Goal: Task Accomplishment & Management: Use online tool/utility

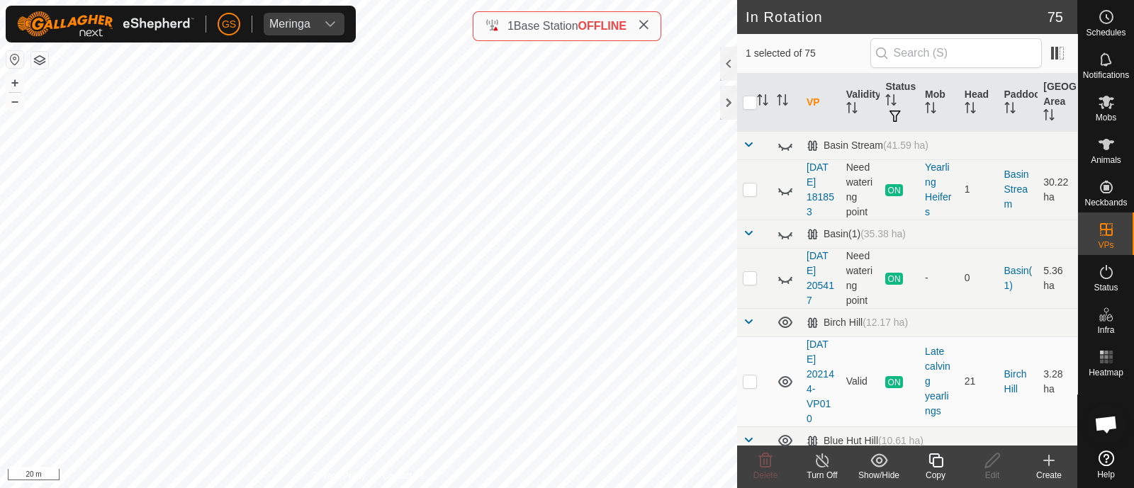
click at [938, 470] on div "Copy" at bounding box center [935, 475] width 57 height 13
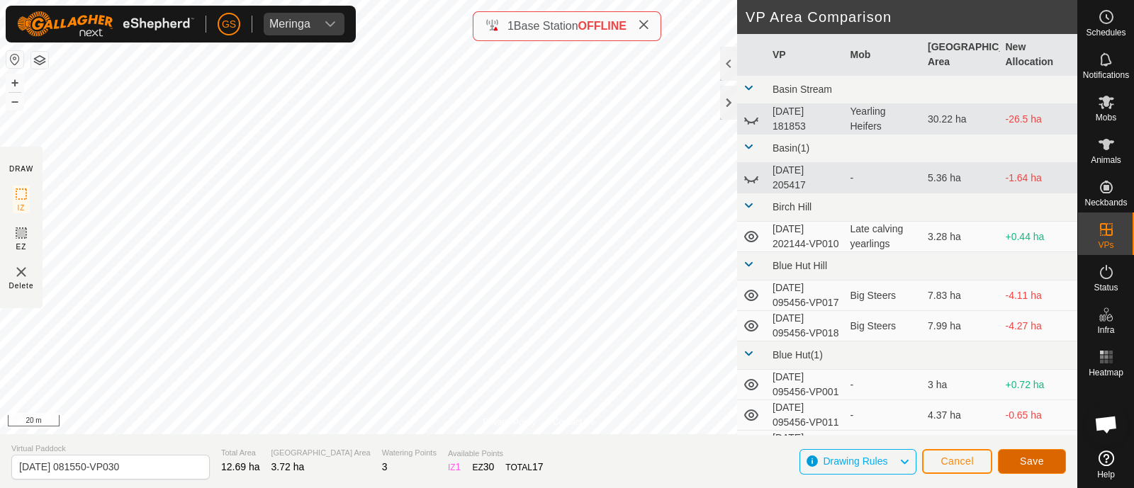
click at [1034, 459] on span "Save" at bounding box center [1032, 461] width 24 height 11
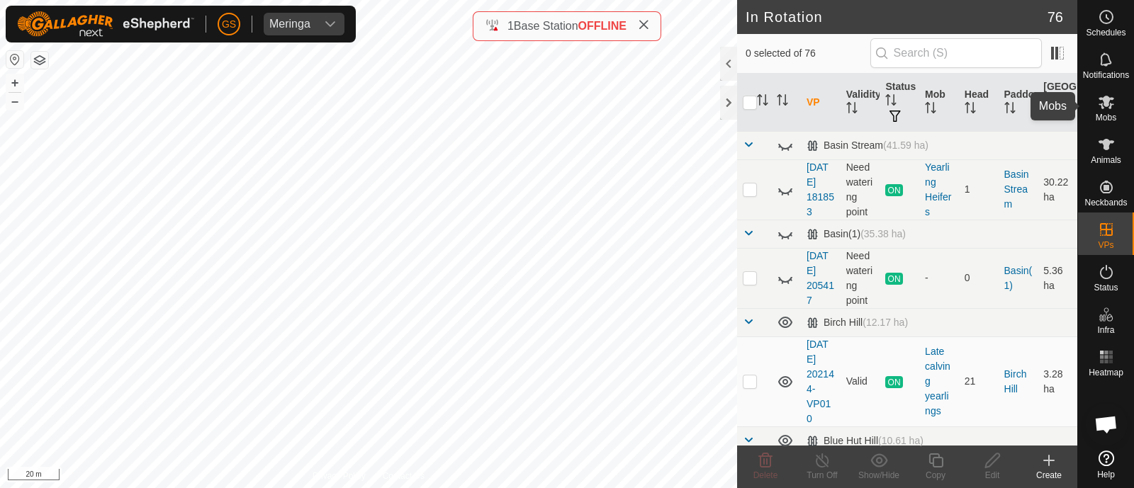
click at [1100, 106] on icon at bounding box center [1106, 102] width 17 height 17
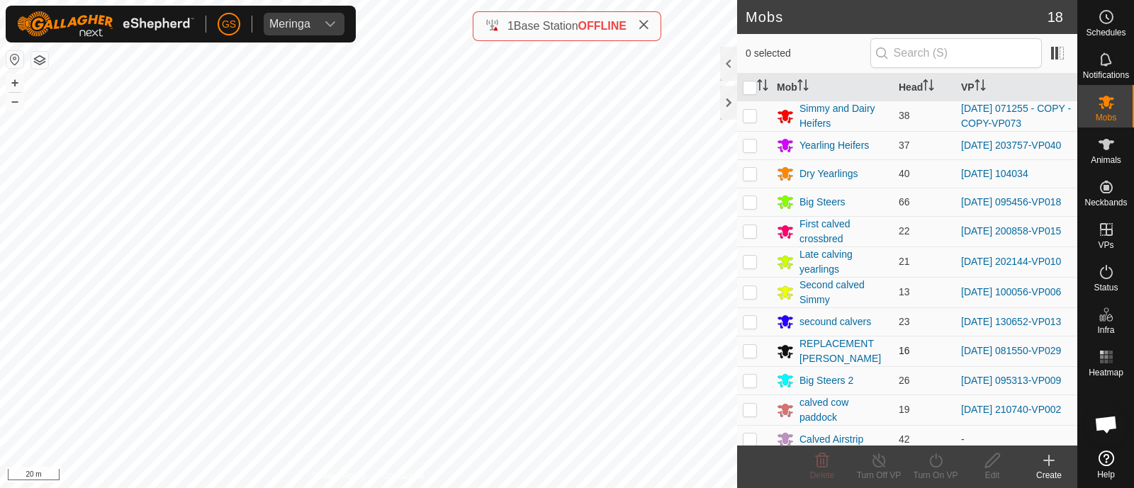
click at [751, 357] on p-checkbox at bounding box center [750, 350] width 14 height 11
checkbox input "true"
click at [938, 465] on icon at bounding box center [936, 460] width 18 height 17
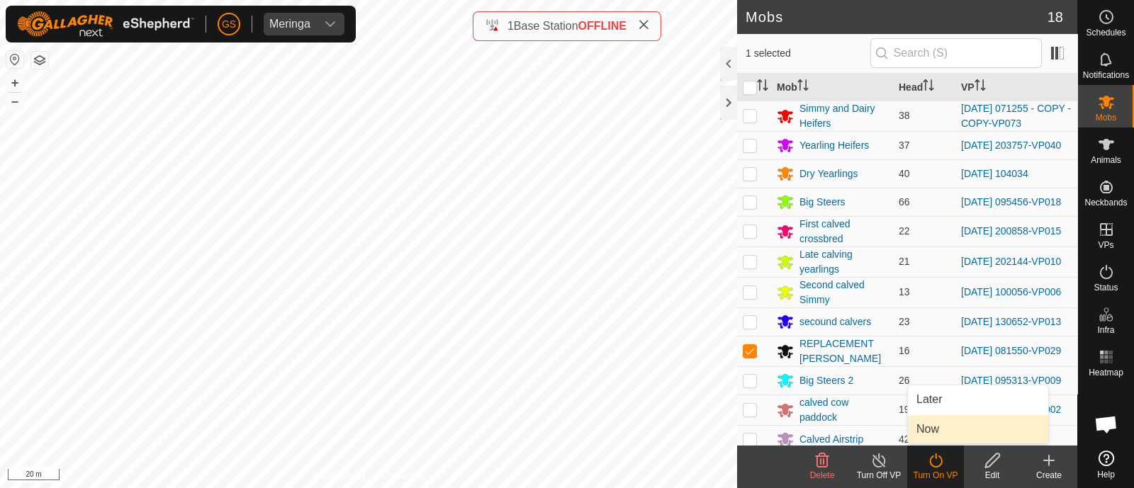
click at [933, 427] on link "Now" at bounding box center [978, 429] width 140 height 28
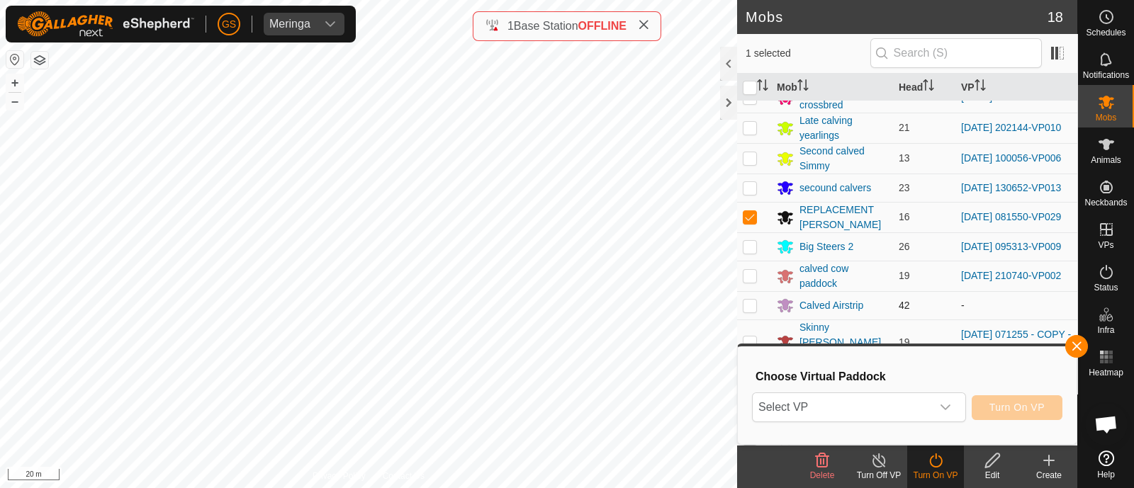
scroll to position [176, 0]
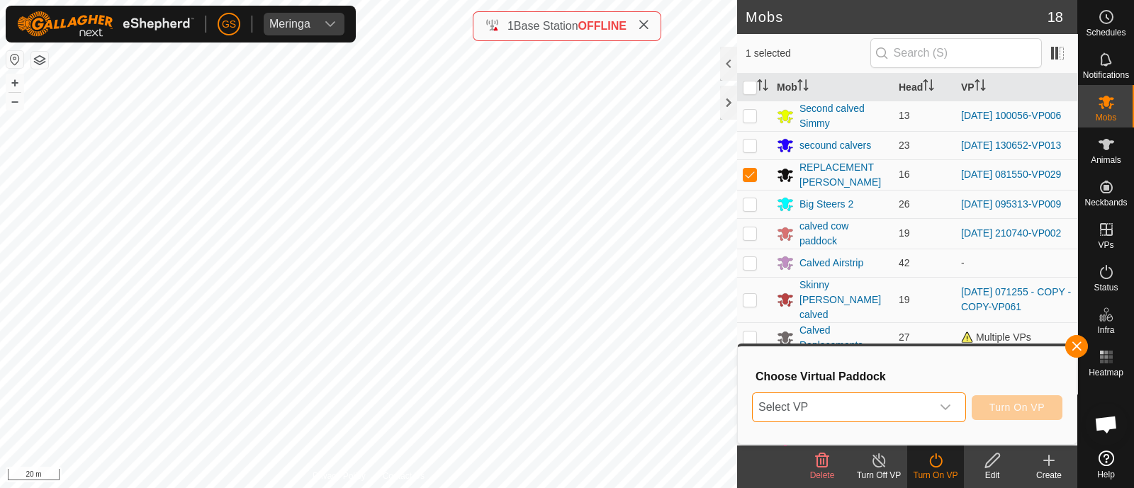
click at [901, 404] on span "Select VP" at bounding box center [842, 407] width 179 height 28
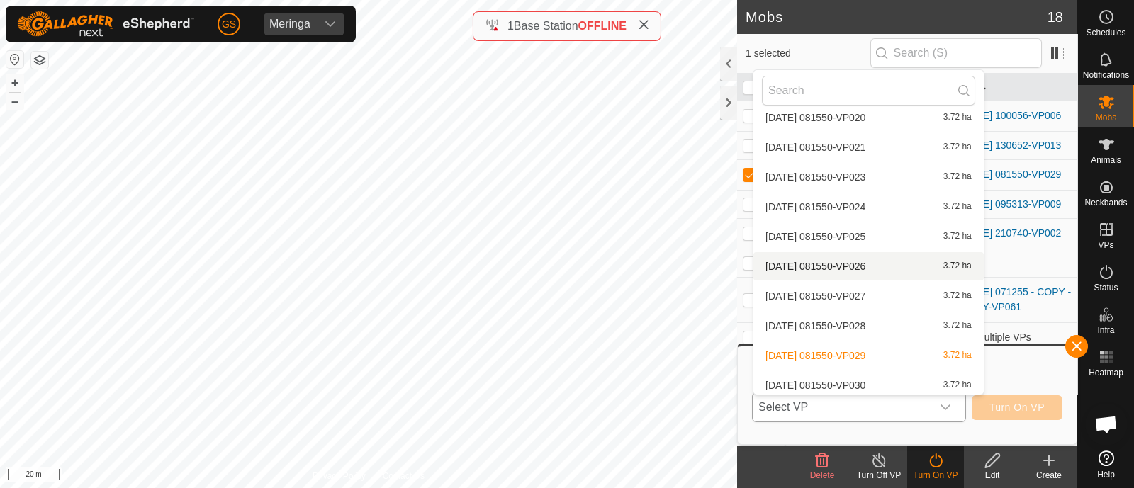
scroll to position [2391, 0]
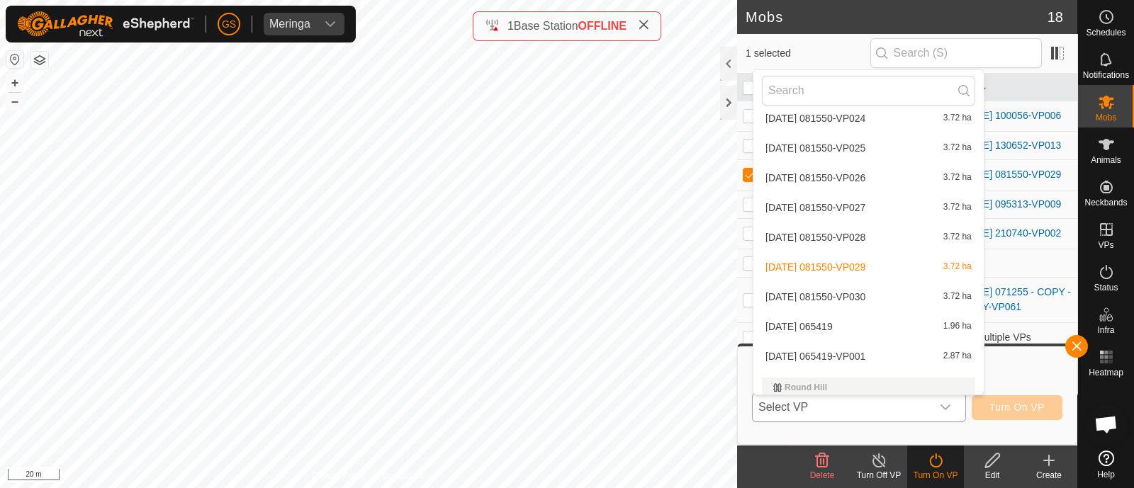
click at [899, 296] on li "[DATE] 081550-VP030 3.72 ha" at bounding box center [868, 297] width 230 height 28
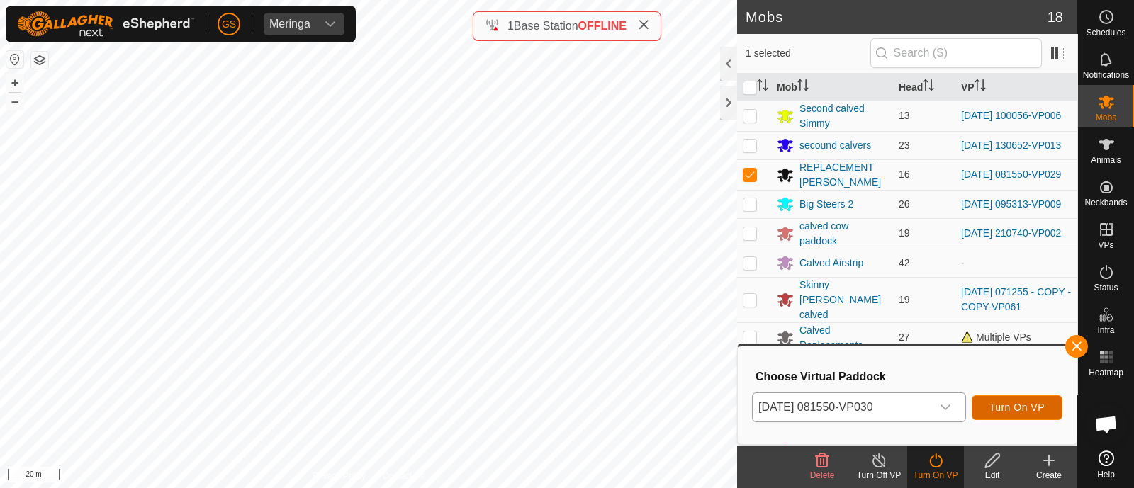
click at [1011, 409] on span "Turn On VP" at bounding box center [1016, 407] width 55 height 11
